Goal: Check status: Check status

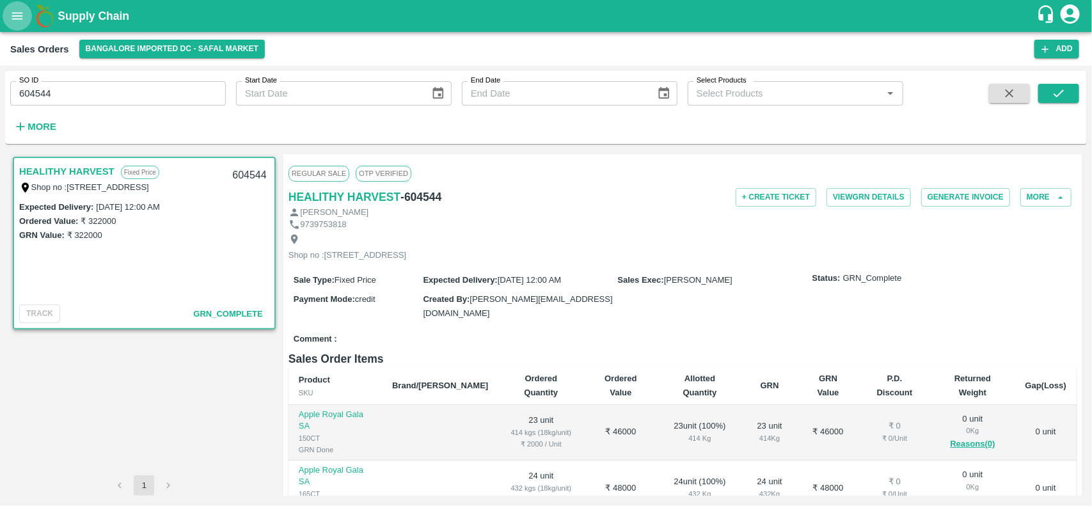
click at [28, 17] on button "open drawer" at bounding box center [17, 15] width 29 height 29
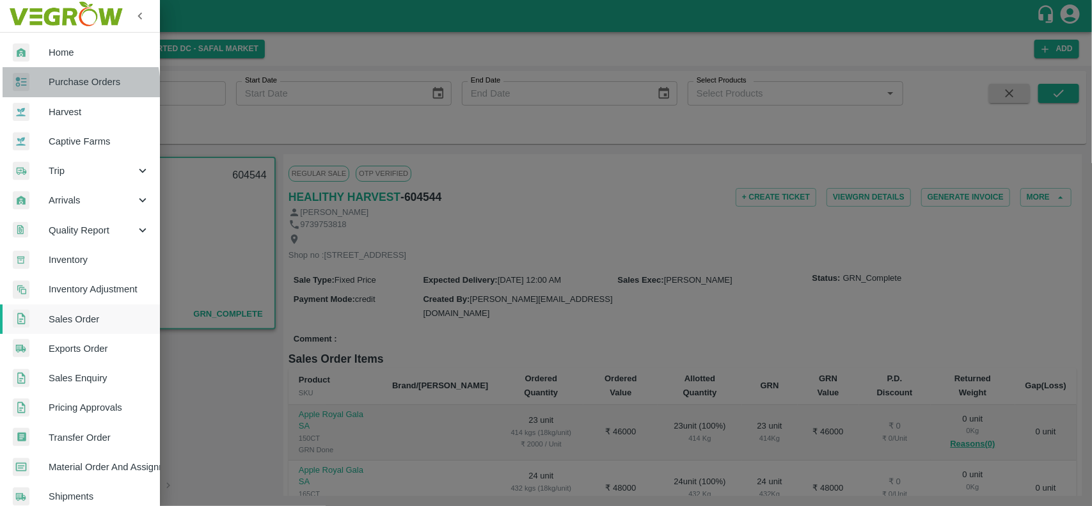
click at [50, 88] on span "Purchase Orders" at bounding box center [99, 82] width 101 height 14
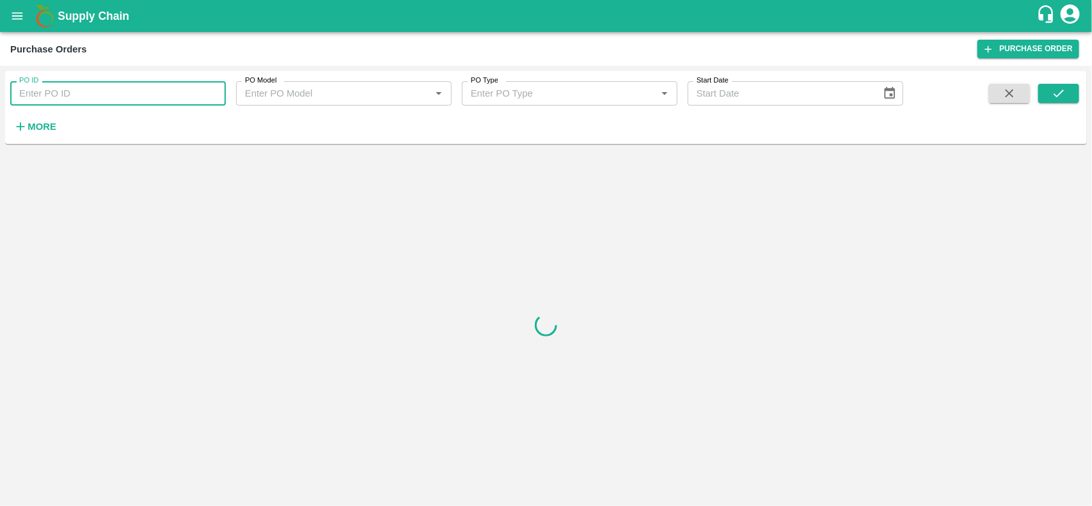
click at [50, 88] on input "PO ID" at bounding box center [118, 93] width 216 height 24
type input "162123"
click at [1035, 97] on div at bounding box center [1035, 110] width 90 height 52
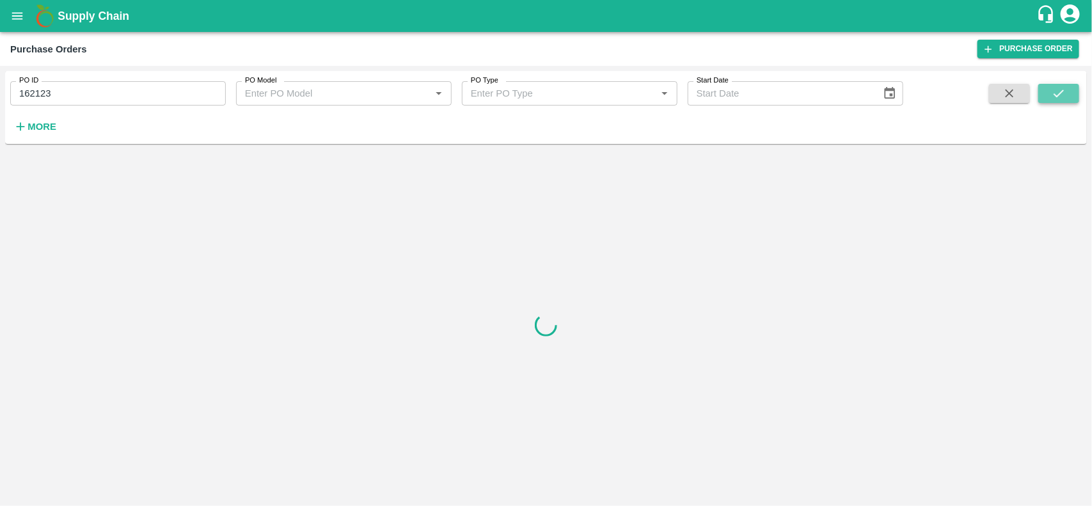
click at [1045, 97] on button "submit" at bounding box center [1058, 93] width 41 height 19
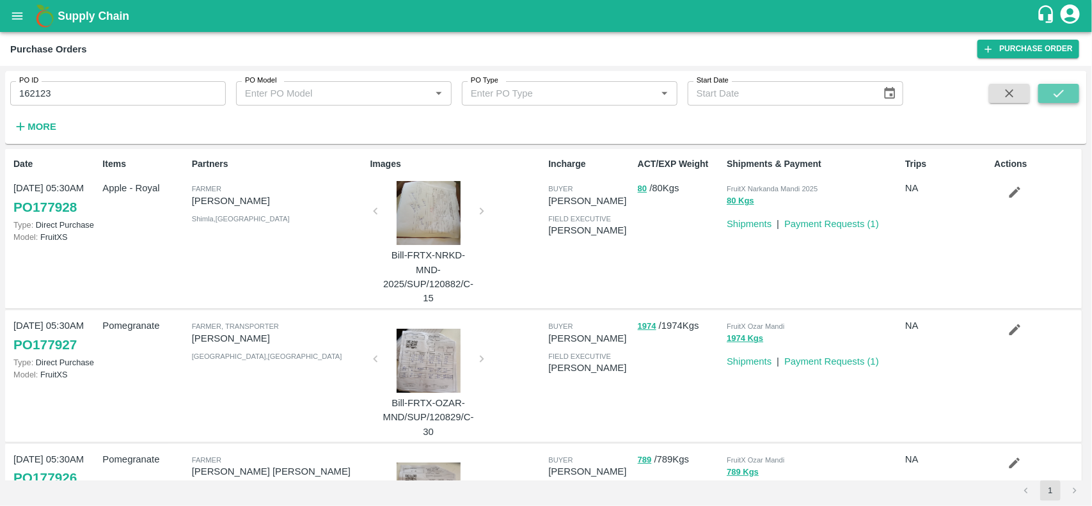
click at [1050, 87] on button "submit" at bounding box center [1058, 93] width 41 height 19
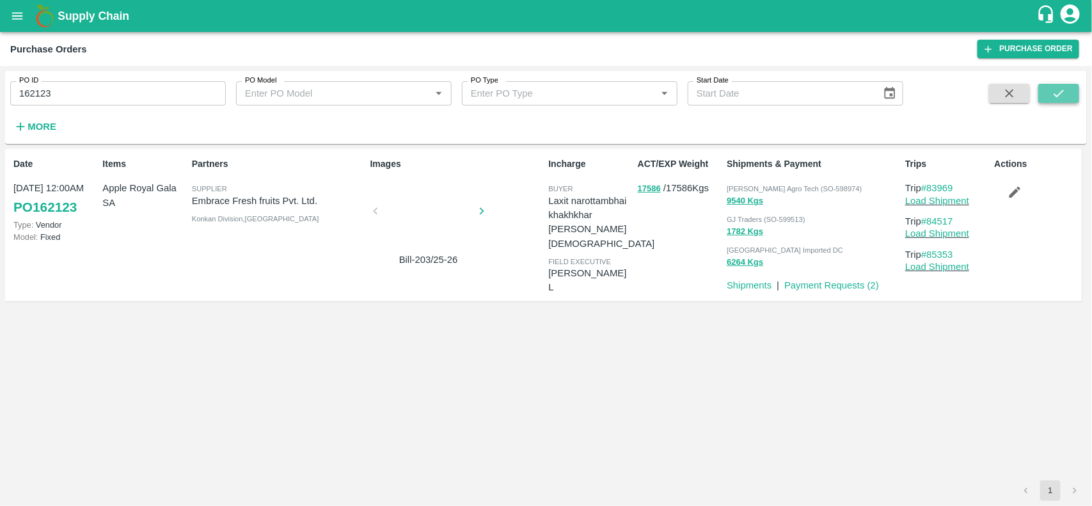
click at [1049, 96] on button "submit" at bounding box center [1058, 93] width 41 height 19
click at [45, 202] on link "PO 162123" at bounding box center [44, 207] width 63 height 23
click at [443, 203] on div at bounding box center [429, 215] width 96 height 68
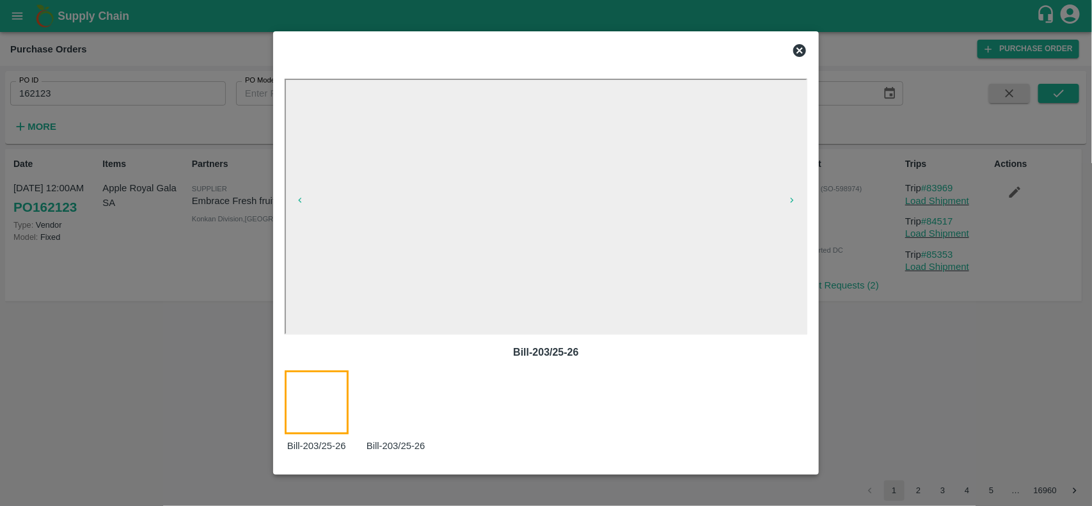
click at [802, 47] on icon at bounding box center [799, 50] width 13 height 13
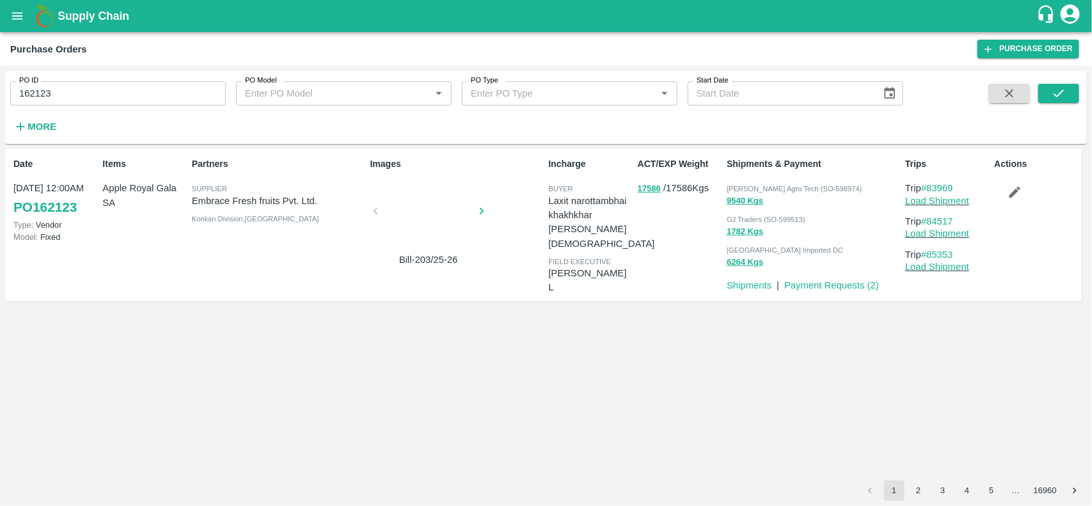
click at [840, 274] on div "Payment Requests ( 2 )" at bounding box center [829, 282] width 100 height 19
click at [838, 280] on link "Payment Requests ( 2 )" at bounding box center [831, 285] width 95 height 10
